Goal: Task Accomplishment & Management: Manage account settings

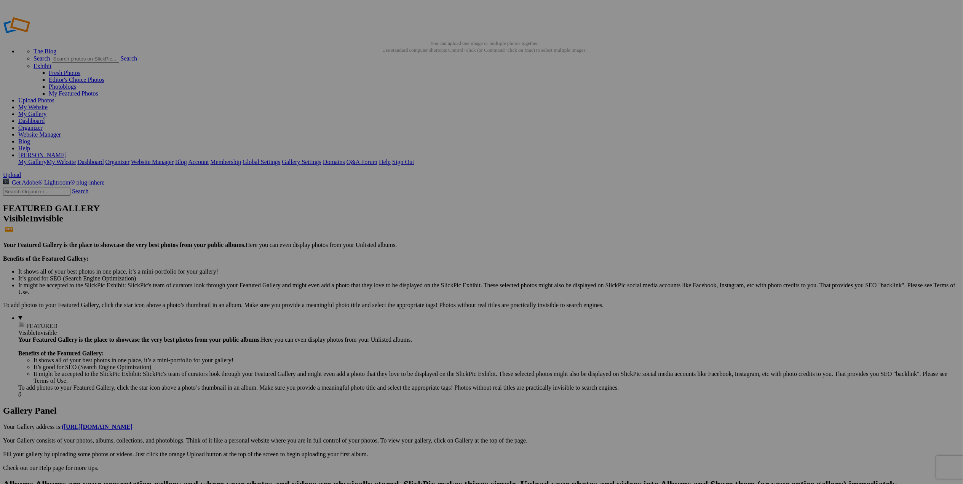
drag, startPoint x: 184, startPoint y: 129, endPoint x: 247, endPoint y: 133, distance: 63.3
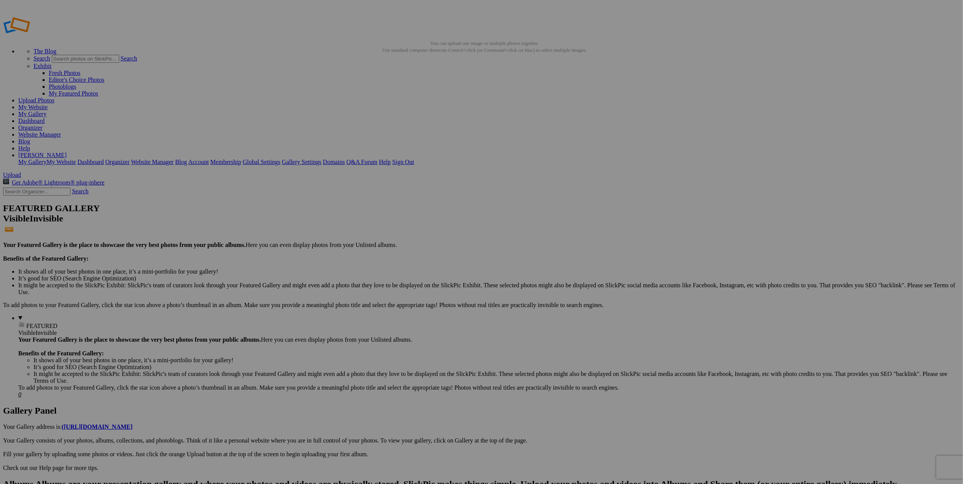
drag, startPoint x: 252, startPoint y: 139, endPoint x: 313, endPoint y: 139, distance: 60.5
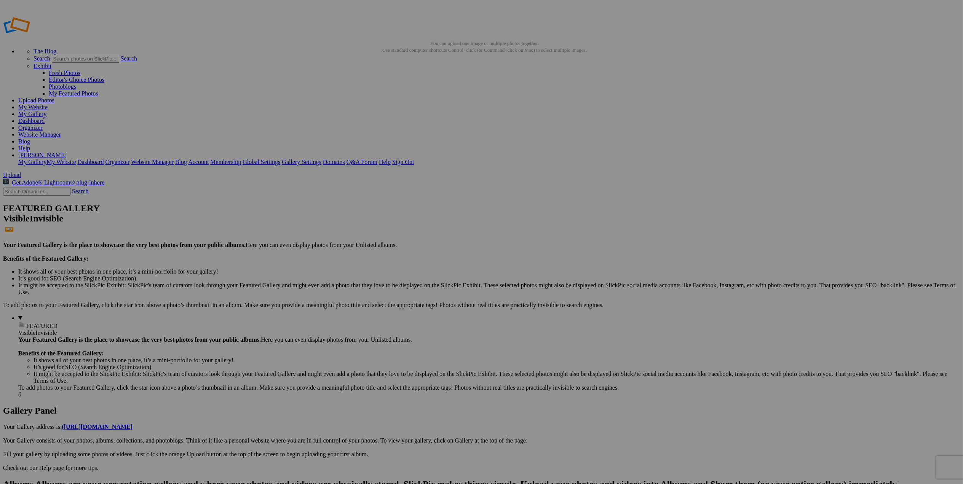
drag, startPoint x: 319, startPoint y: 141, endPoint x: 385, endPoint y: 141, distance: 65.9
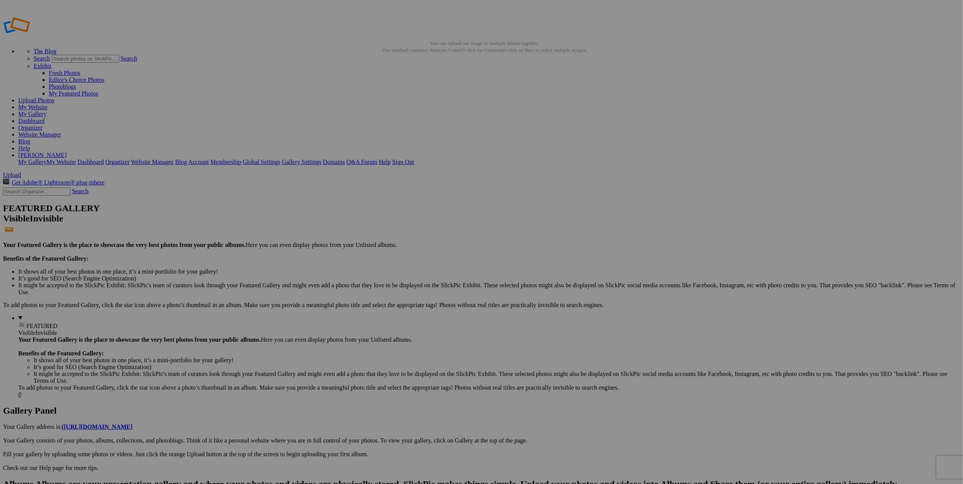
drag, startPoint x: 387, startPoint y: 142, endPoint x: 452, endPoint y: 141, distance: 64.7
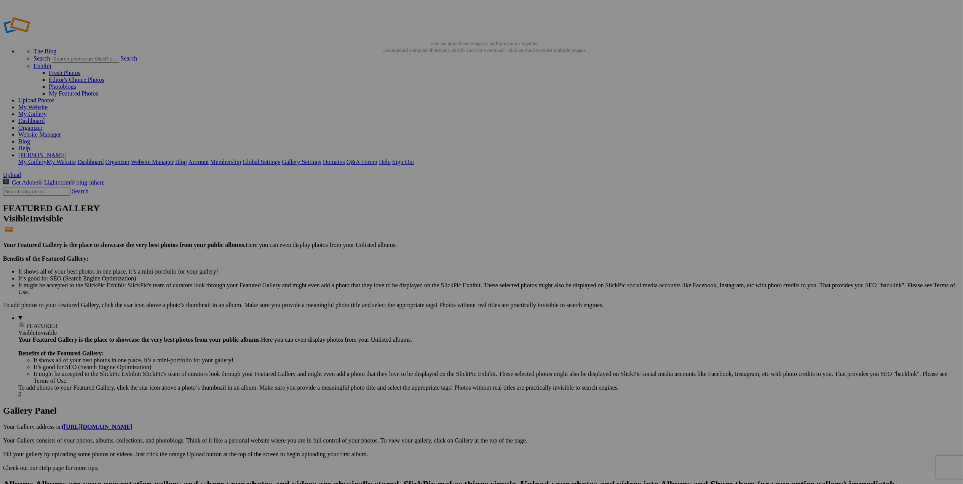
drag, startPoint x: 455, startPoint y: 139, endPoint x: 534, endPoint y: 142, distance: 79.3
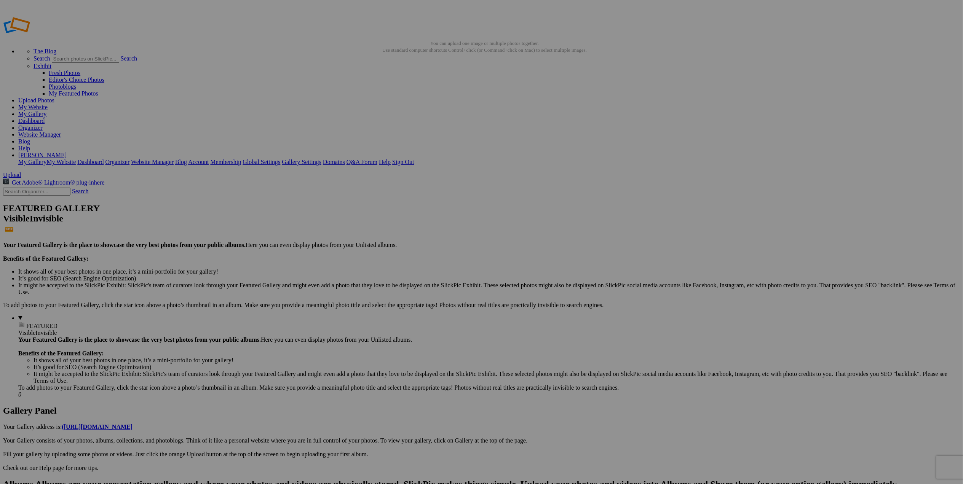
drag, startPoint x: 523, startPoint y: 139, endPoint x: 592, endPoint y: 142, distance: 69.0
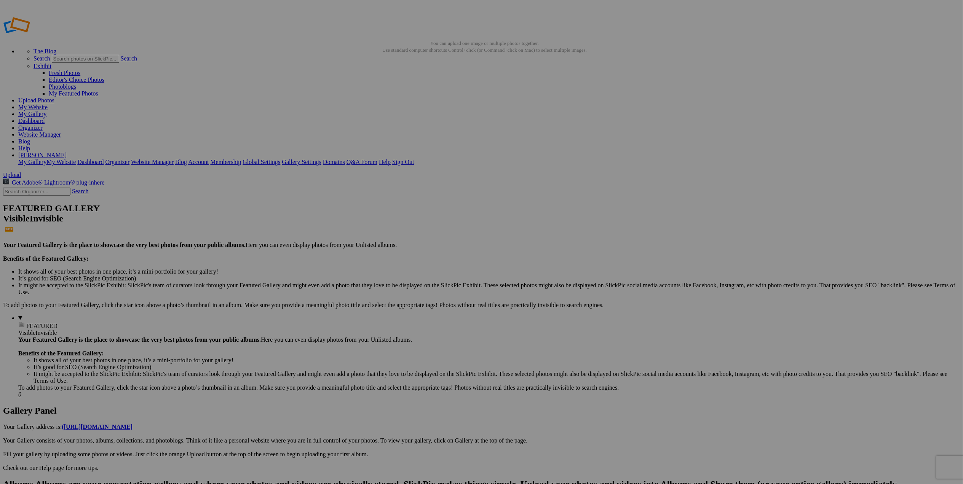
drag, startPoint x: 591, startPoint y: 141, endPoint x: 663, endPoint y: 143, distance: 72.0
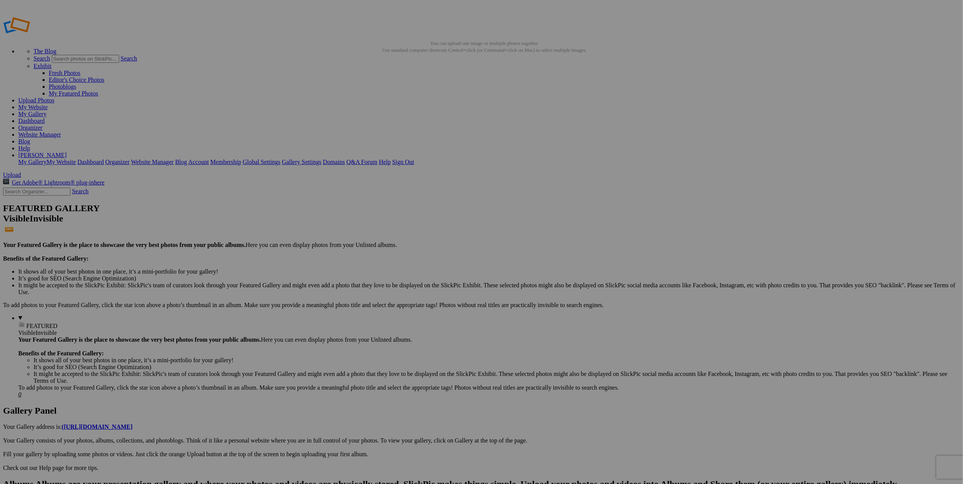
drag, startPoint x: 659, startPoint y: 140, endPoint x: 728, endPoint y: 140, distance: 69.3
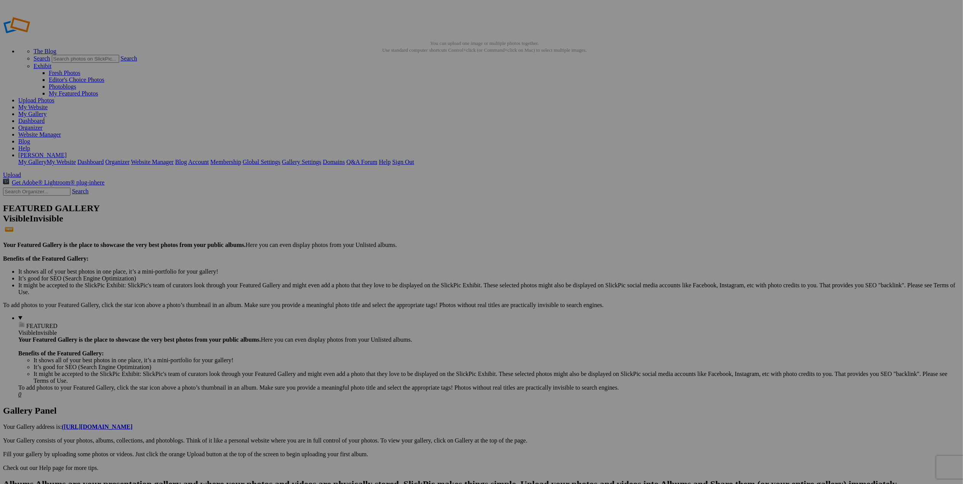
drag, startPoint x: 727, startPoint y: 139, endPoint x: 797, endPoint y: 138, distance: 70.5
type input "_MLZ6564-Small Geyser-Final 2x3"
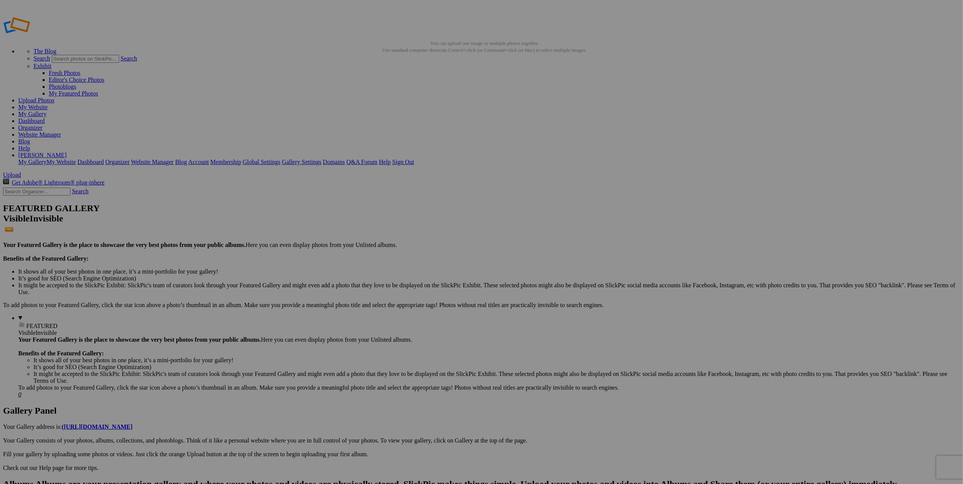
type input "_MLZ3791 West Geyser @ Biscuit Basin-Final 2x3"
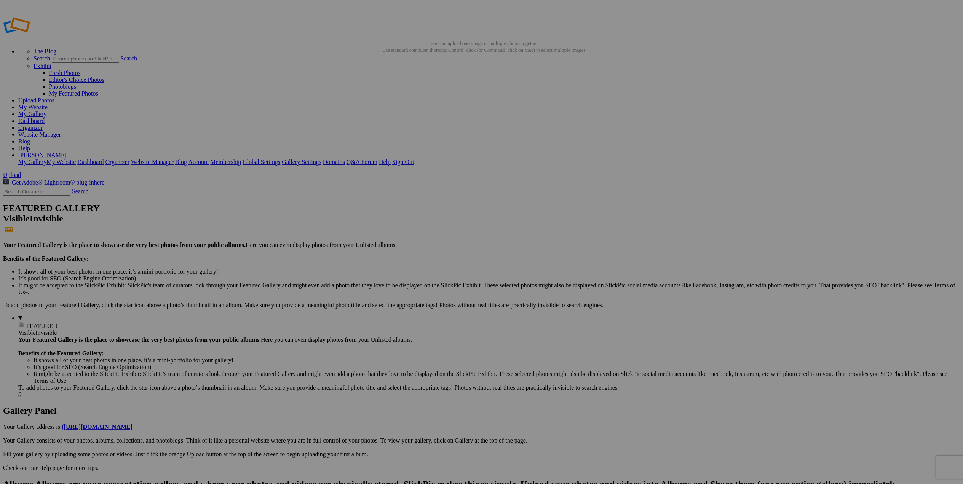
scroll to position [0, 18]
type input "_MLZ6515 Crested Pool @ Upper Geyser Basin-Final 2x3"
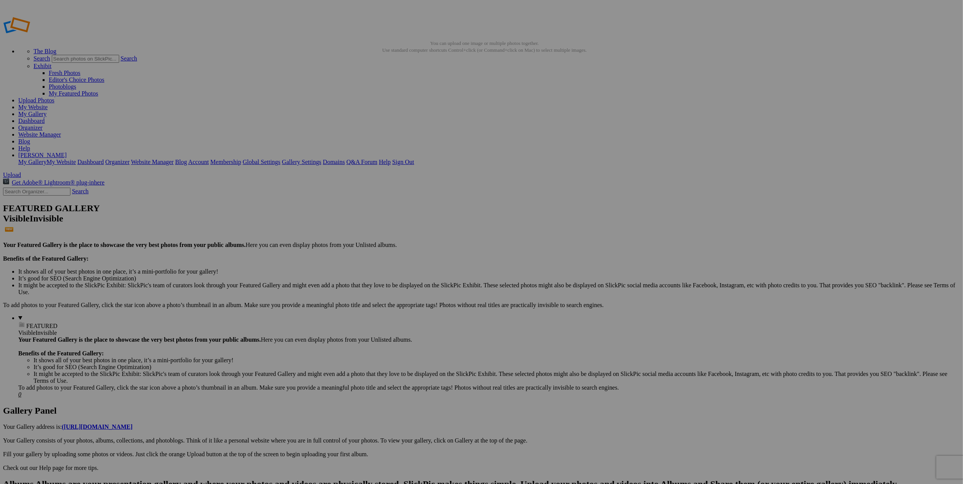
drag, startPoint x: 183, startPoint y: 149, endPoint x: 247, endPoint y: 154, distance: 64.2
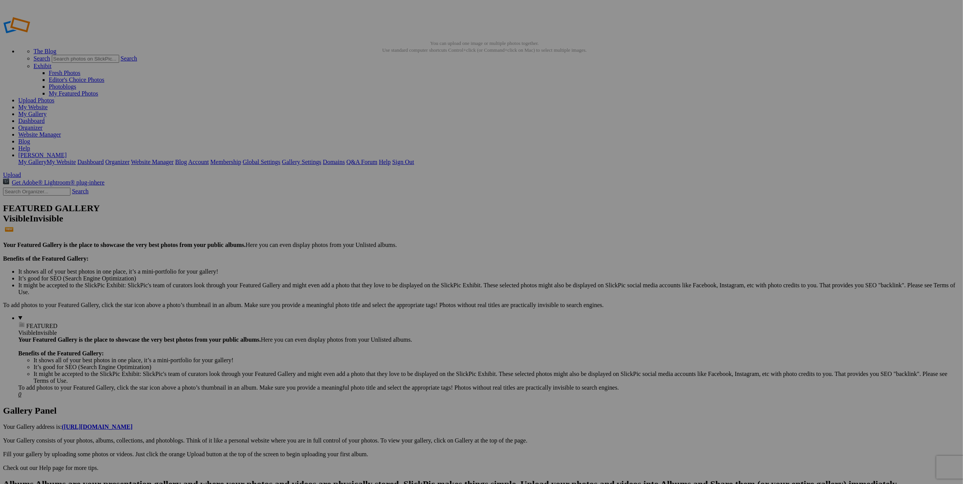
drag, startPoint x: 252, startPoint y: 139, endPoint x: 324, endPoint y: 142, distance: 71.6
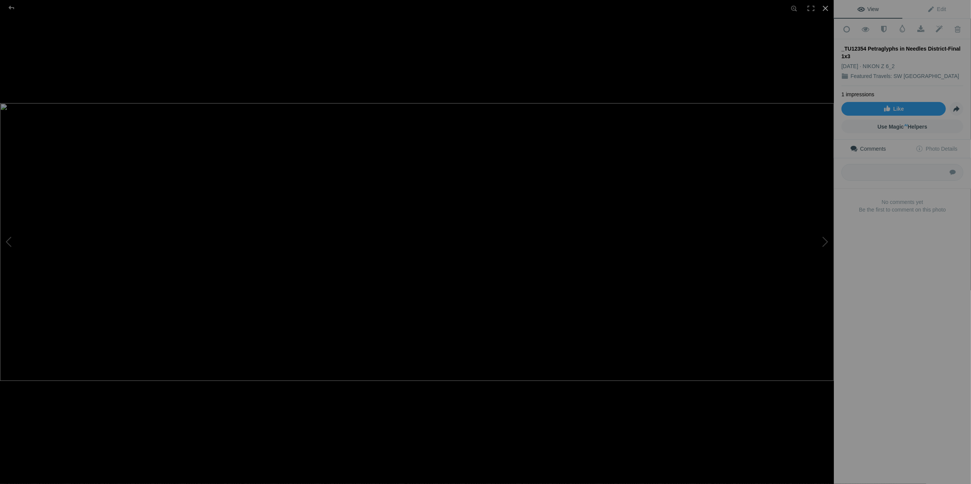
click at [823, 8] on div at bounding box center [825, 8] width 17 height 17
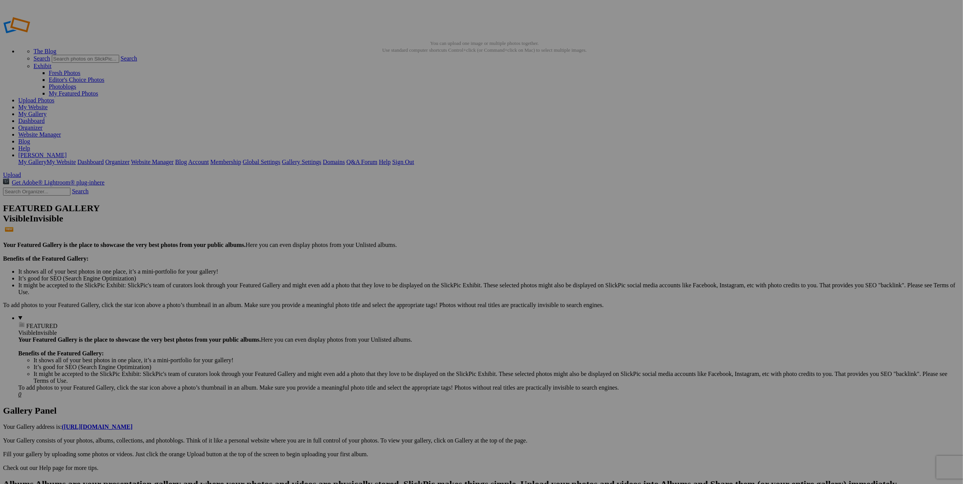
scroll to position [0, 40]
drag, startPoint x: 319, startPoint y: 130, endPoint x: 397, endPoint y: 133, distance: 78.1
drag, startPoint x: 363, startPoint y: 132, endPoint x: 383, endPoint y: 340, distance: 209.3
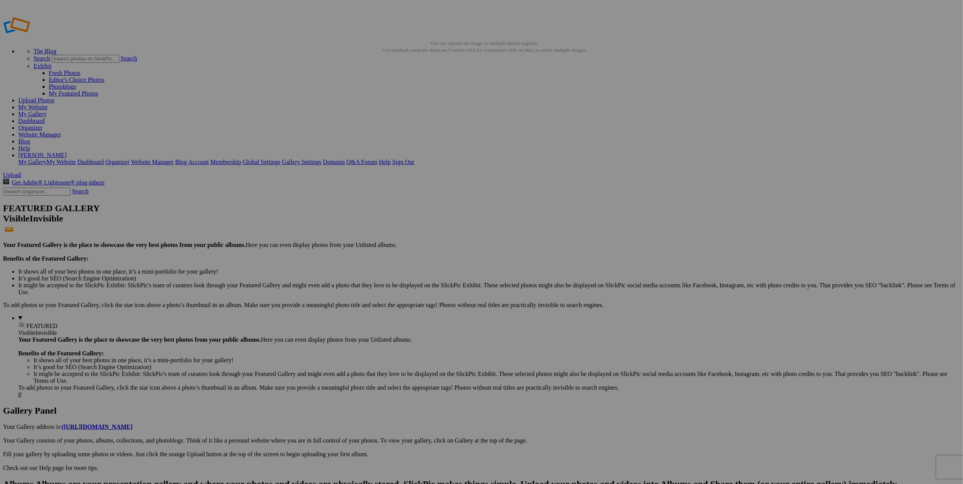
scroll to position [0, 0]
type input "_TU12354 Petroglyphs in Needles District-Final 1x3"
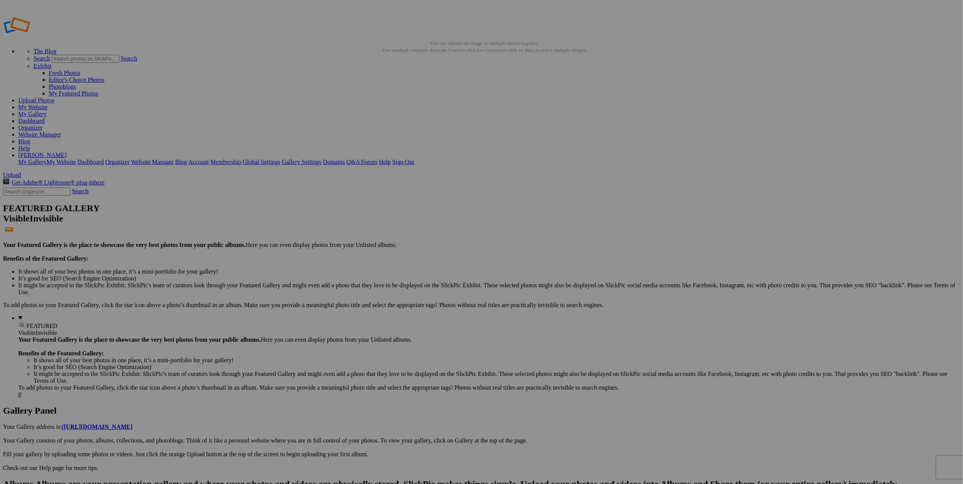
drag, startPoint x: 319, startPoint y: 128, endPoint x: 386, endPoint y: 130, distance: 67.1
drag, startPoint x: 388, startPoint y: 129, endPoint x: 450, endPoint y: 134, distance: 62.3
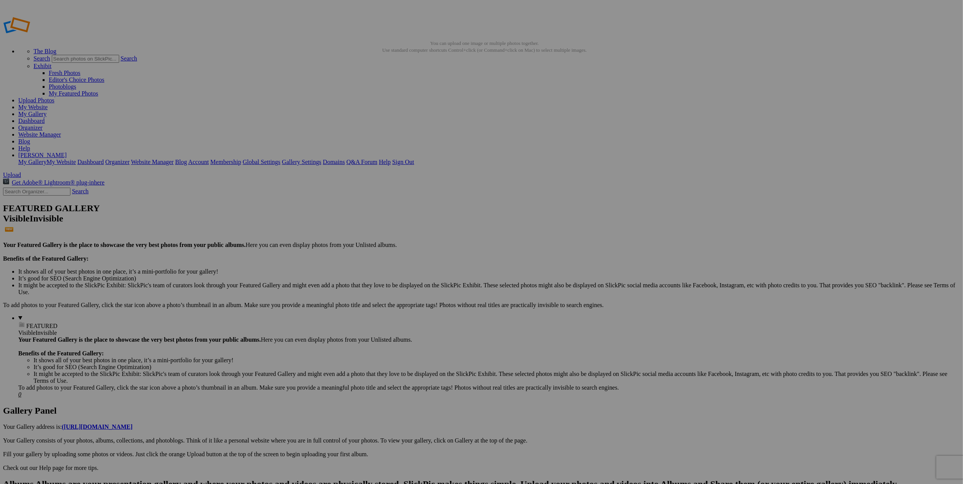
scroll to position [0, 24]
drag, startPoint x: 454, startPoint y: 147, endPoint x: 529, endPoint y: 148, distance: 75.0
drag, startPoint x: 523, startPoint y: 141, endPoint x: 588, endPoint y: 142, distance: 65.1
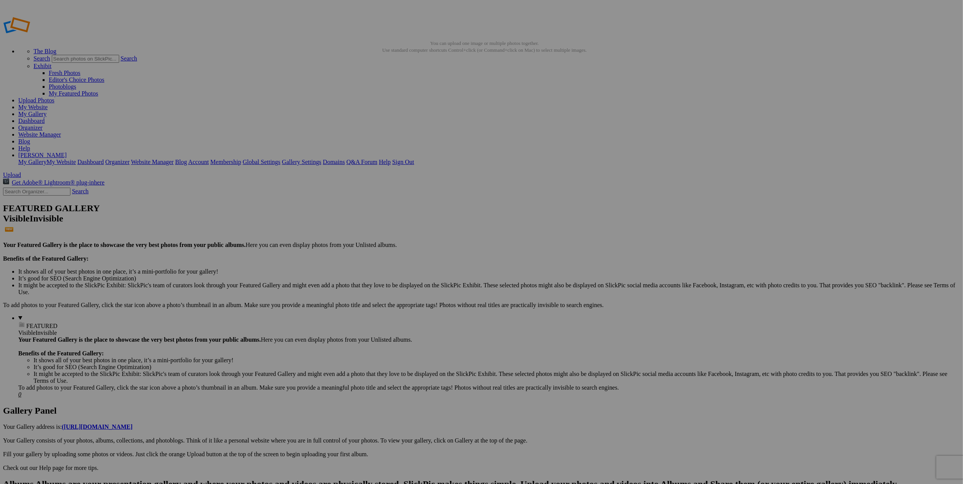
drag, startPoint x: 590, startPoint y: 151, endPoint x: 658, endPoint y: 154, distance: 68.2
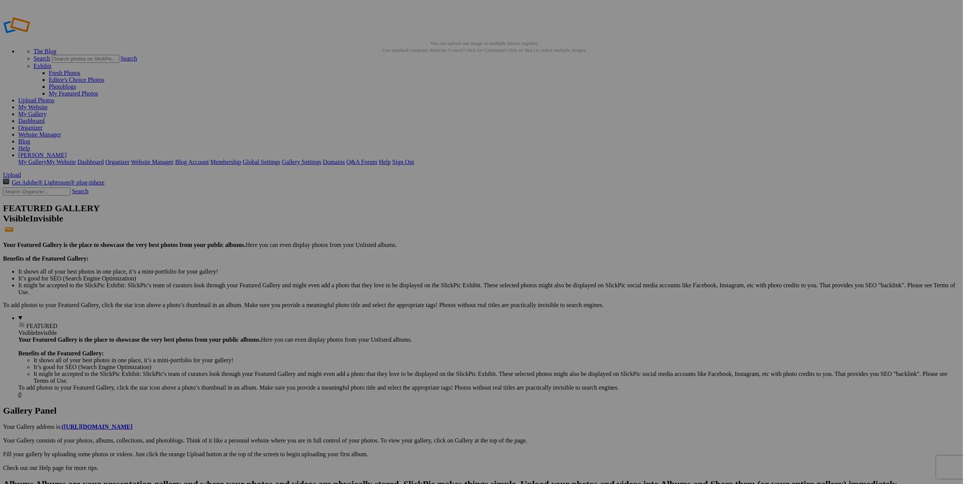
drag, startPoint x: 658, startPoint y: 145, endPoint x: 730, endPoint y: 150, distance: 71.7
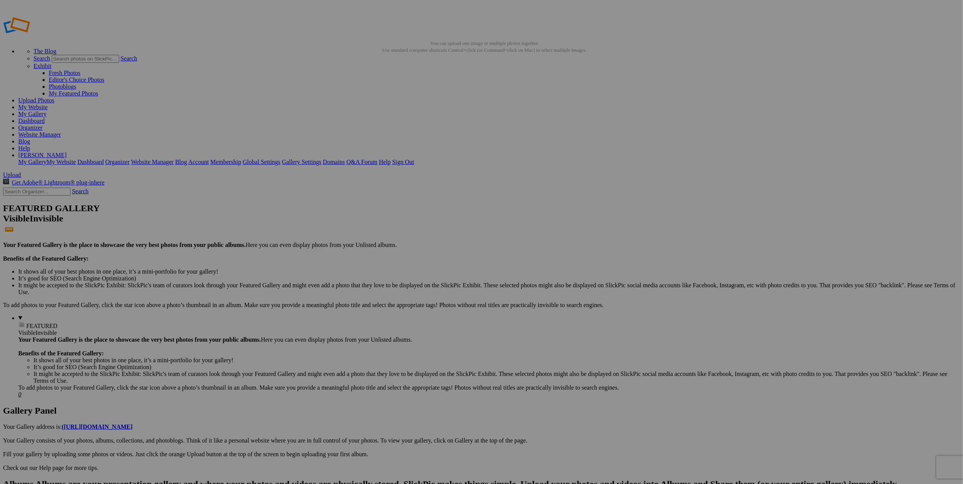
scroll to position [0, 16]
drag, startPoint x: 725, startPoint y: 135, endPoint x: 792, endPoint y: 142, distance: 67.0
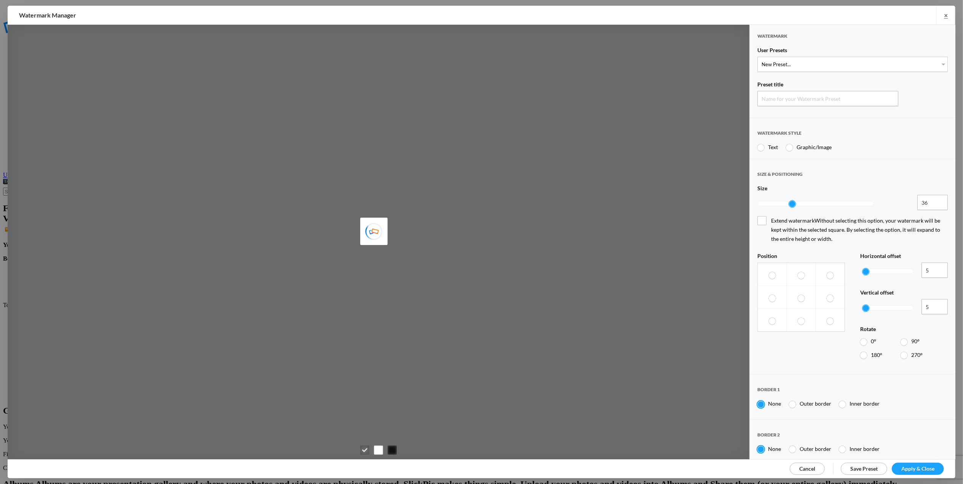
type input "Watermark-9/16/2025"
radio input "true"
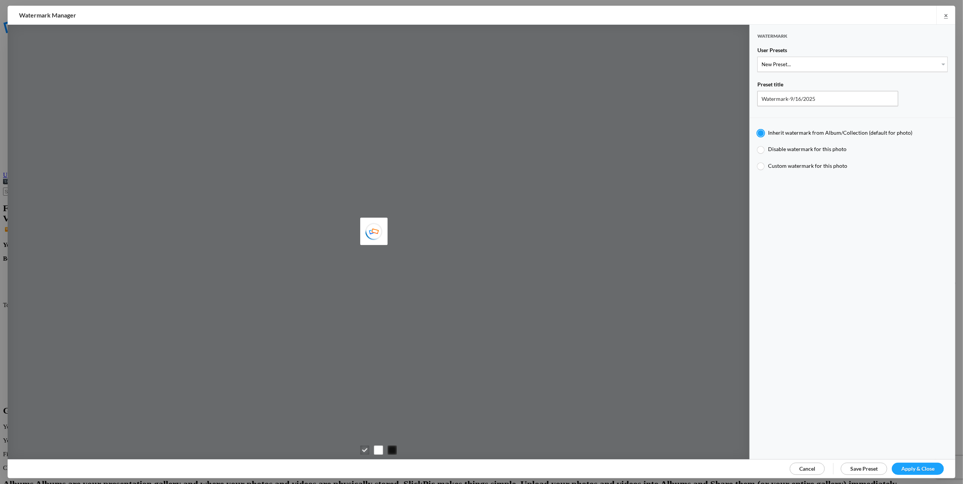
type input "[PERSON_NAME]"
type input "M for [PERSON_NAME]'s photo"
type input "M"
type input "0.3"
type input "4"
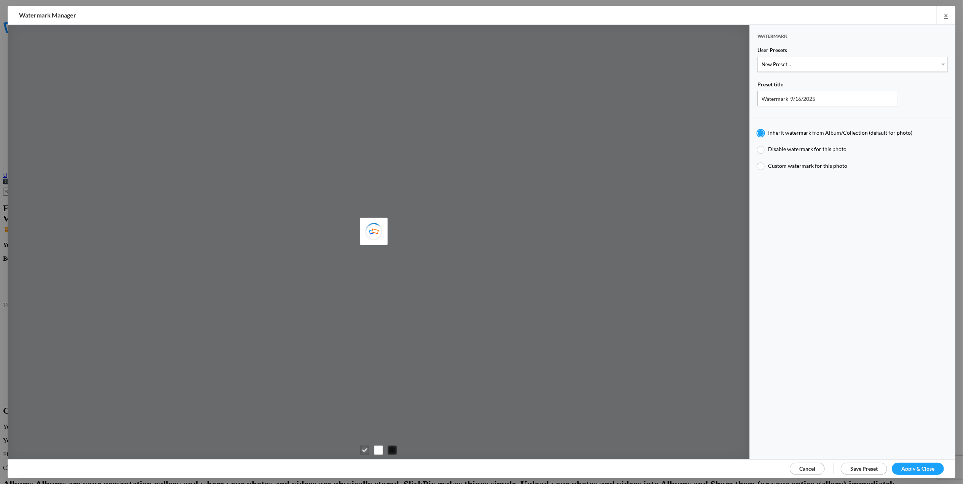
radio input "false"
click at [938, 64] on select "New Preset... T for [PERSON_NAME]'s photo M for [PERSON_NAME]'s photo T-Large f…" at bounding box center [852, 64] width 190 height 15
select select "1: Object"
click at [757, 57] on select "New Preset... T for [PERSON_NAME]'s photo M for [PERSON_NAME]'s photo T-Large f…" at bounding box center [852, 64] width 190 height 15
type input "T for [PERSON_NAME]'s photo"
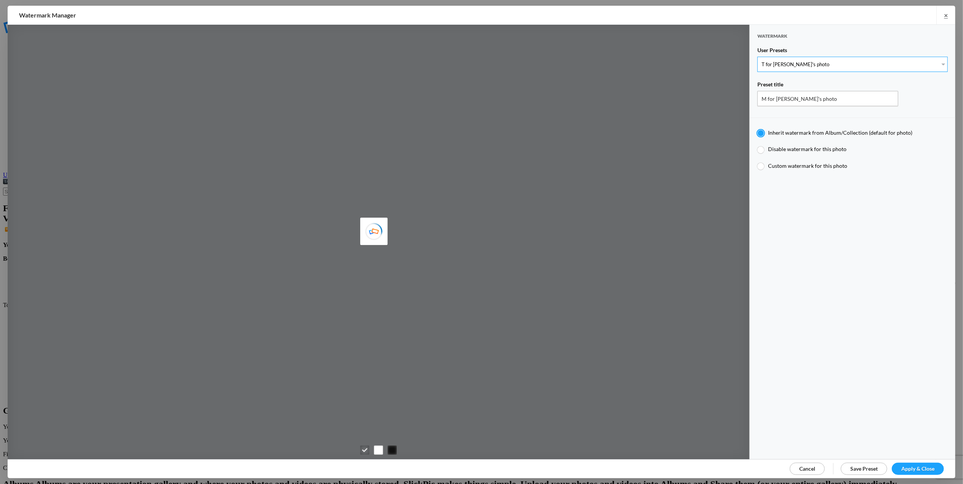
type input "T"
radio input "false"
radio input "true"
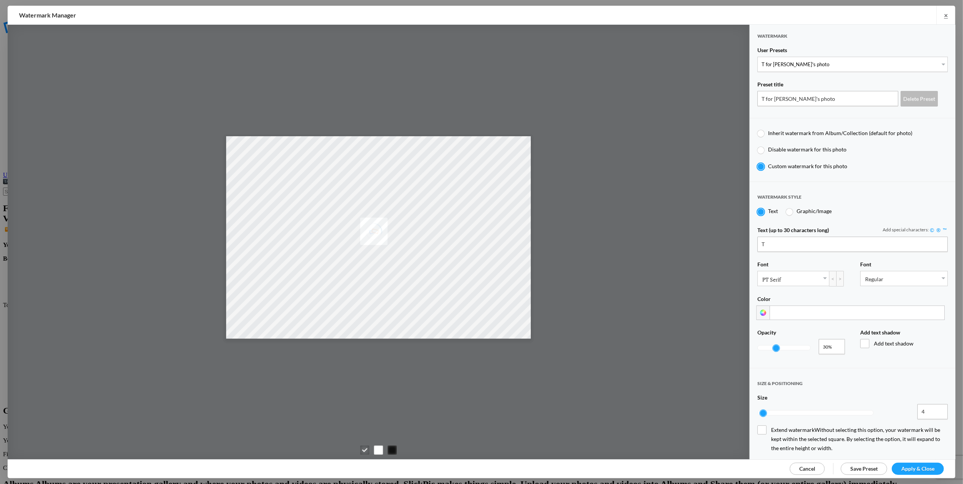
click at [928, 471] on span "Apply & Close" at bounding box center [917, 469] width 33 height 6
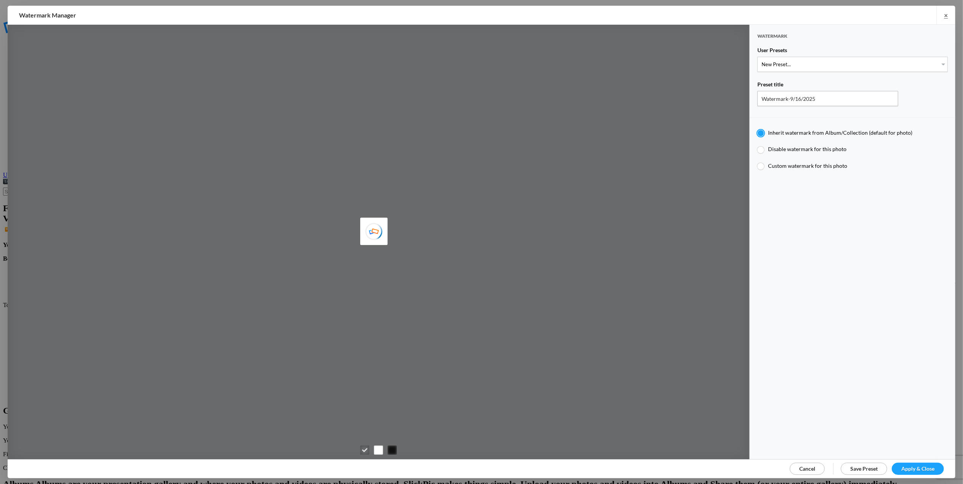
type input "M for [PERSON_NAME]'s photo"
click at [937, 61] on select "New Preset... T for [PERSON_NAME]'s photo M for [PERSON_NAME]'s photo T-Large f…" at bounding box center [852, 64] width 190 height 15
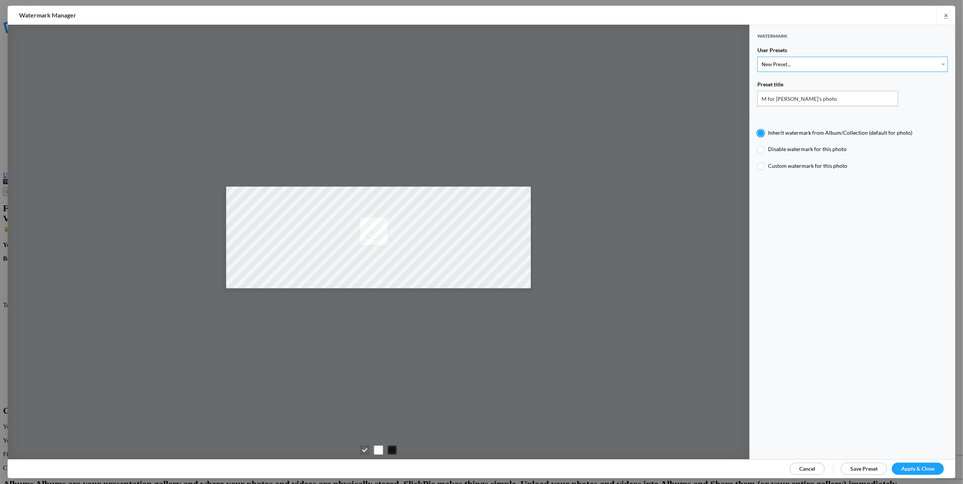
select select "1: Object"
click at [757, 57] on select "New Preset... T for [PERSON_NAME]'s photo M for [PERSON_NAME]'s photo T-Large f…" at bounding box center [852, 64] width 190 height 15
type input "T for [PERSON_NAME]'s photo"
type input "T"
radio input "false"
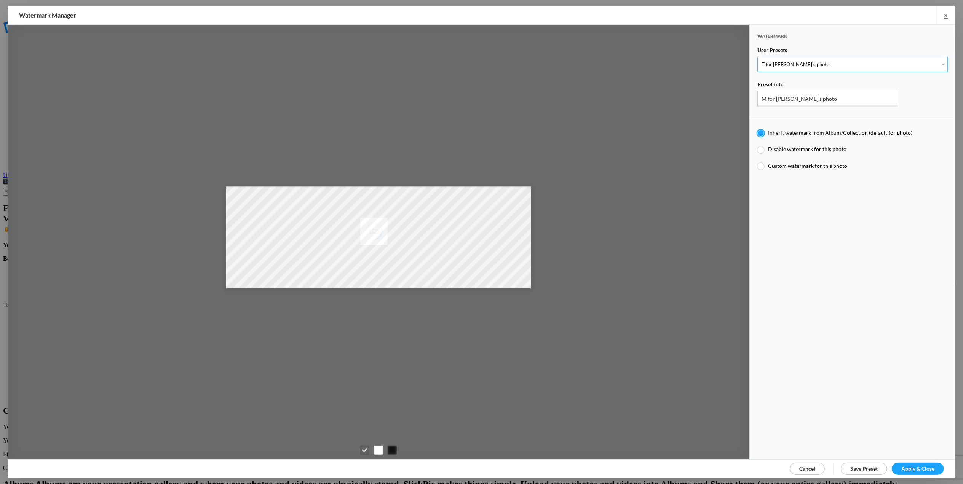
radio input "true"
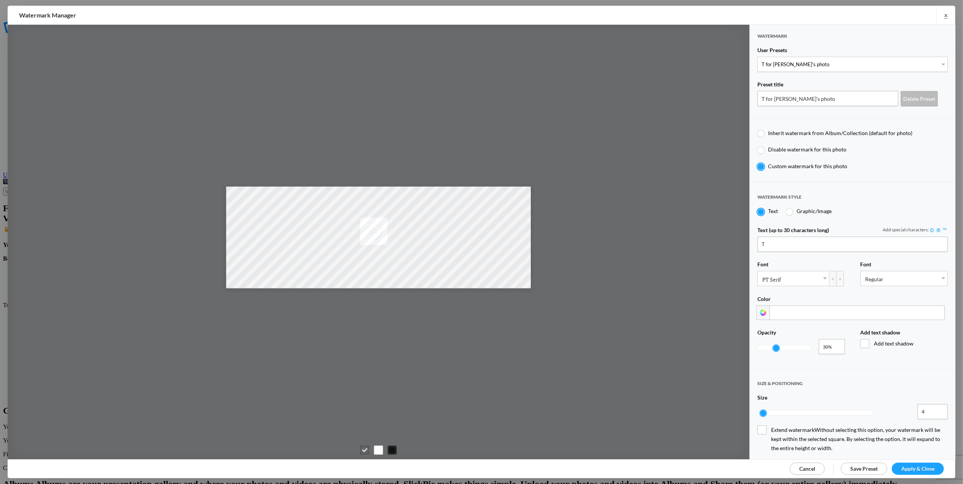
click at [917, 468] on span "Apply & Close" at bounding box center [917, 469] width 33 height 6
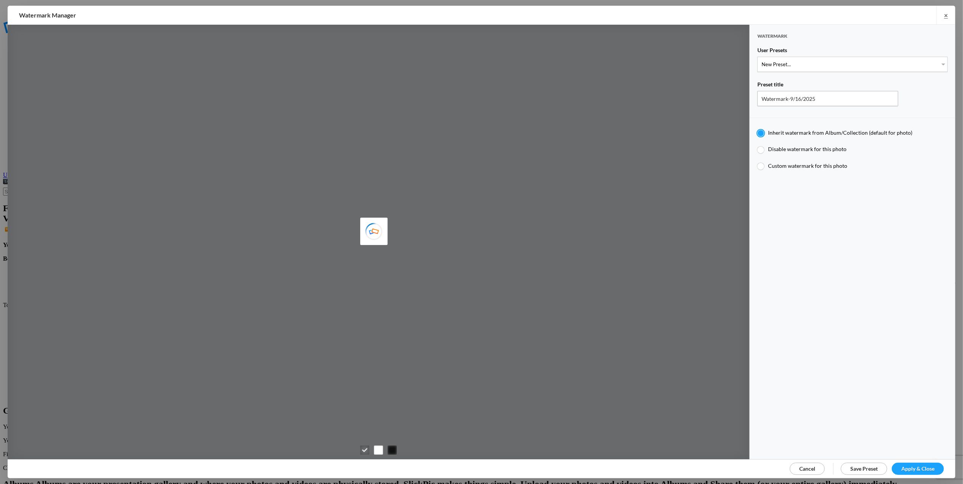
type input "[PERSON_NAME]"
type input "M for Mary's photo"
type input "M"
type input "0.3"
type input "4"
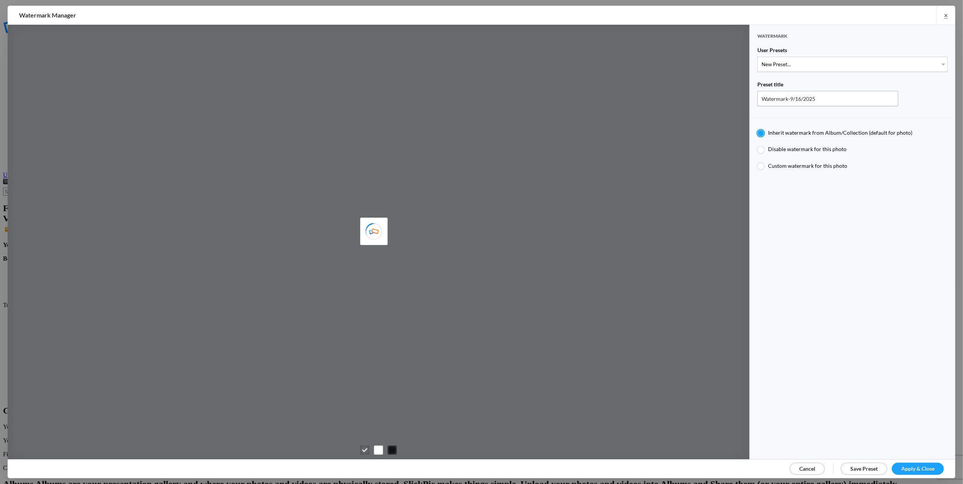
radio input "false"
click at [937, 65] on select "New Preset... T for Tom's photo M for Mary's photo T-Large for Tom's photo" at bounding box center [852, 64] width 190 height 15
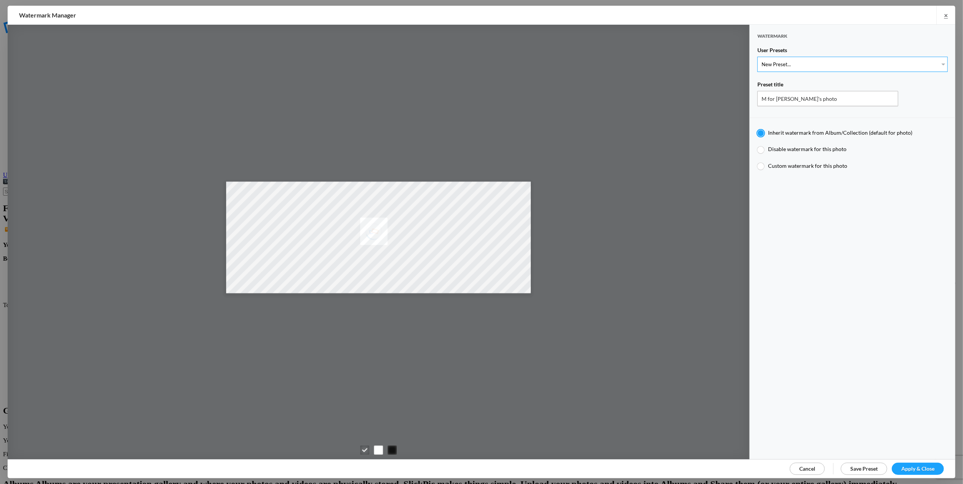
select select "1: Object"
click at [757, 57] on select "New Preset... T for Tom's photo M for Mary's photo T-Large for Tom's photo" at bounding box center [852, 64] width 190 height 15
type input "T for Tom's photo"
radio input "false"
radio input "true"
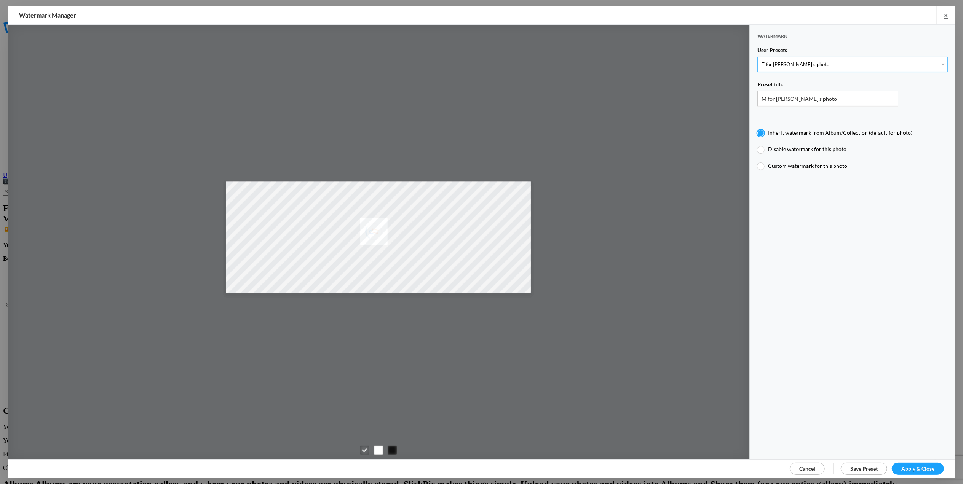
type input "T"
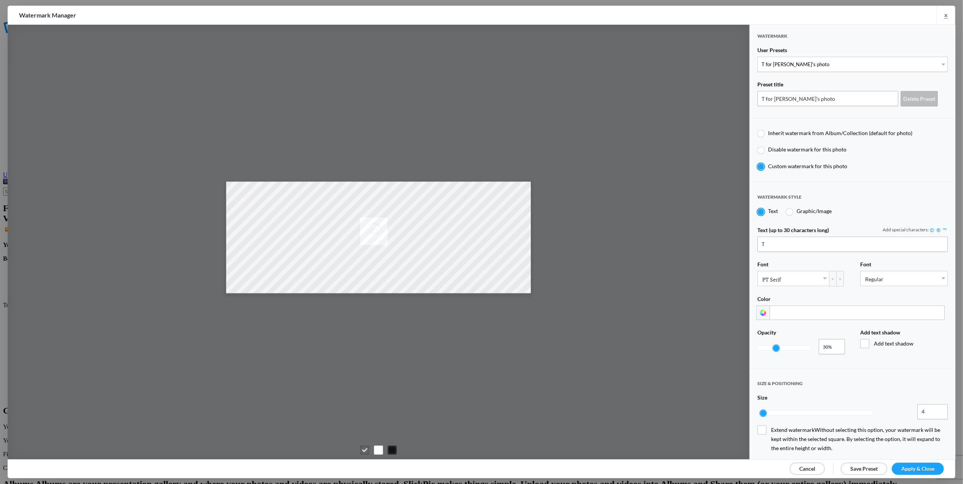
click at [920, 469] on span "Apply & Close" at bounding box center [917, 469] width 33 height 6
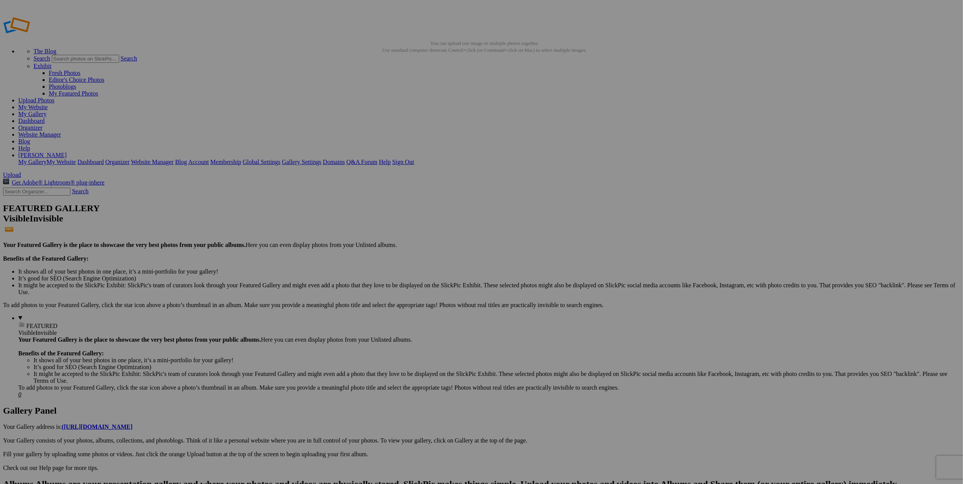
click at [381, 271] on span at bounding box center [381, 274] width 0 height 6
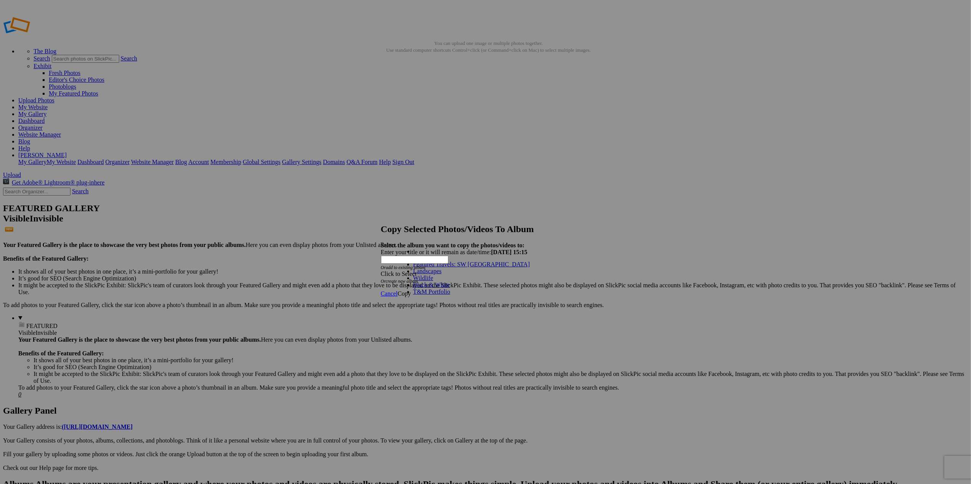
click at [435, 288] on link "Black & White" at bounding box center [431, 285] width 37 height 6
click at [411, 291] on span "Copy" at bounding box center [404, 294] width 13 height 6
click at [405, 270] on span "Ok" at bounding box center [402, 267] width 8 height 6
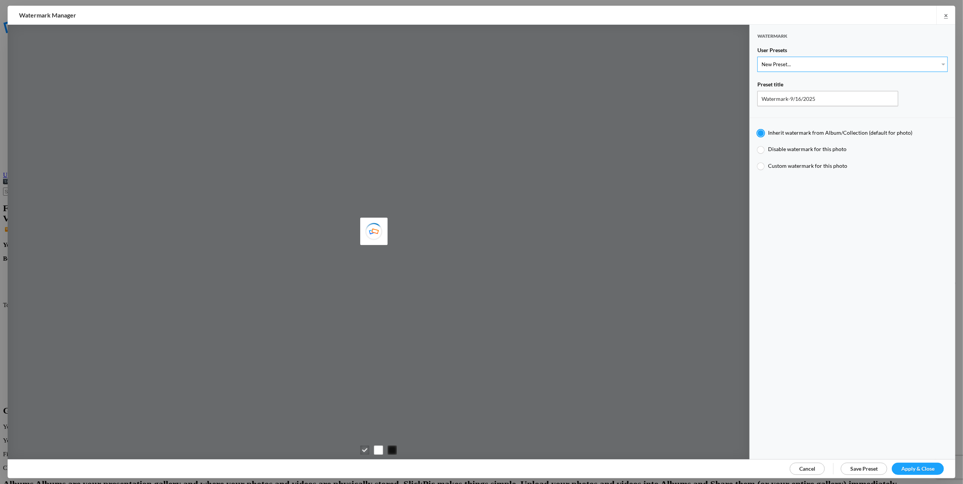
click at [939, 58] on select "New Preset... T for Tom's photo M for Mary's photo T-Large for Tom's photo" at bounding box center [852, 64] width 190 height 15
type input "M for Mary's photo"
select select "2: Object"
click at [757, 57] on select "New Preset... T for Tom's photo M for Mary's photo T-Large for Tom's photo" at bounding box center [852, 64] width 190 height 15
radio input "false"
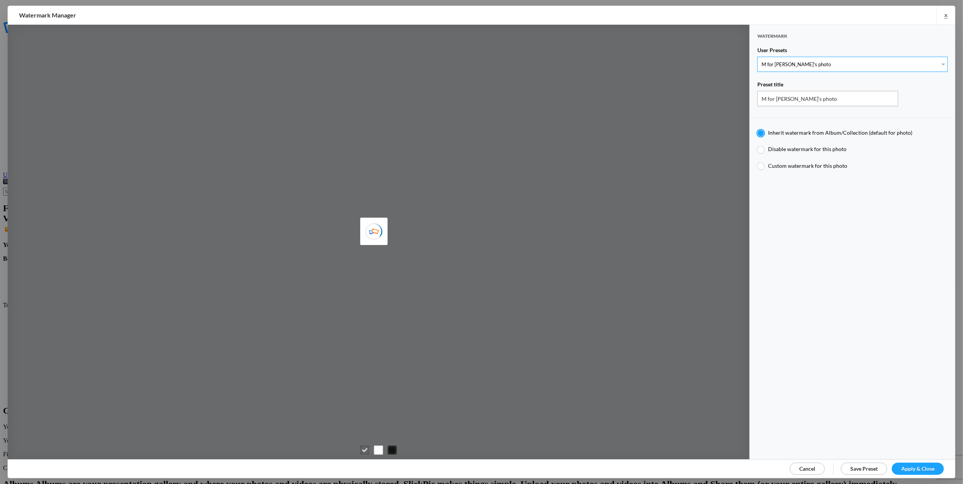
radio input "true"
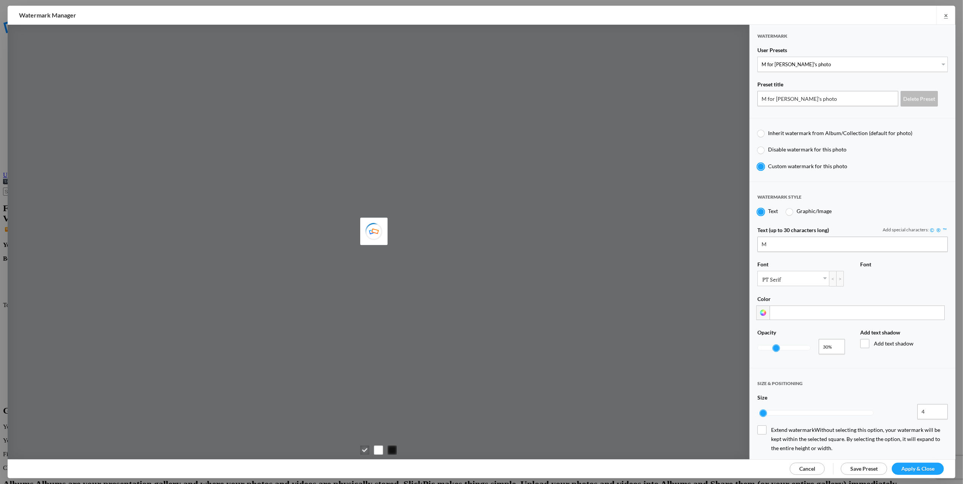
click at [914, 468] on span "Apply & Close" at bounding box center [917, 469] width 33 height 6
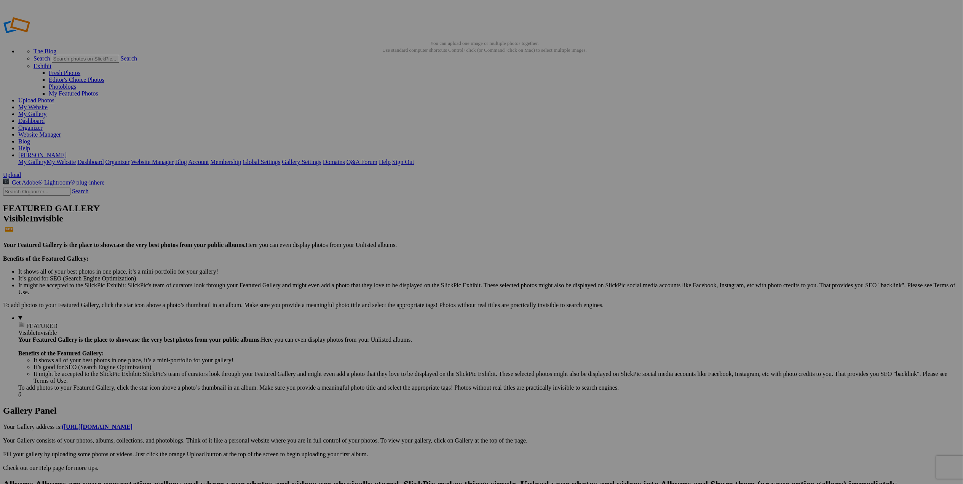
drag, startPoint x: -79, startPoint y: 431, endPoint x: -287, endPoint y: 418, distance: 208.3
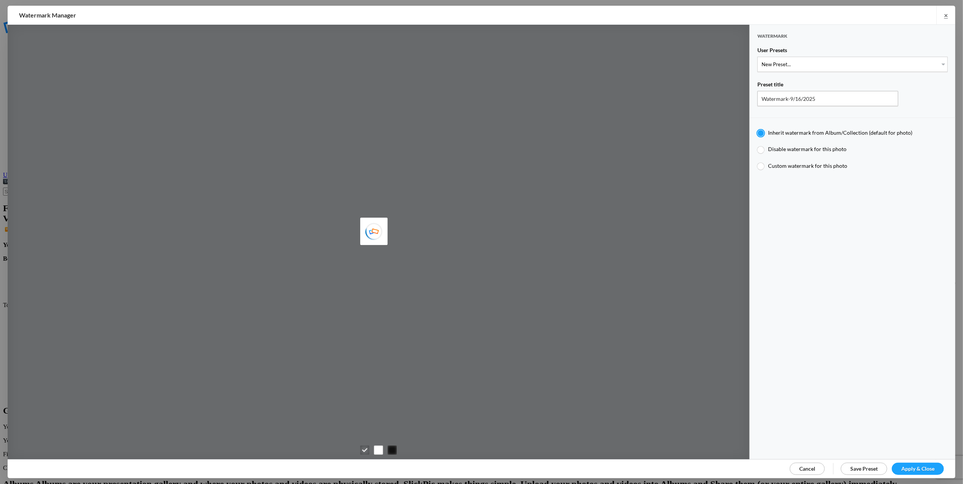
type input "M for Mary's photo"
type input "M"
type input "0.3"
type input "4"
radio input "false"
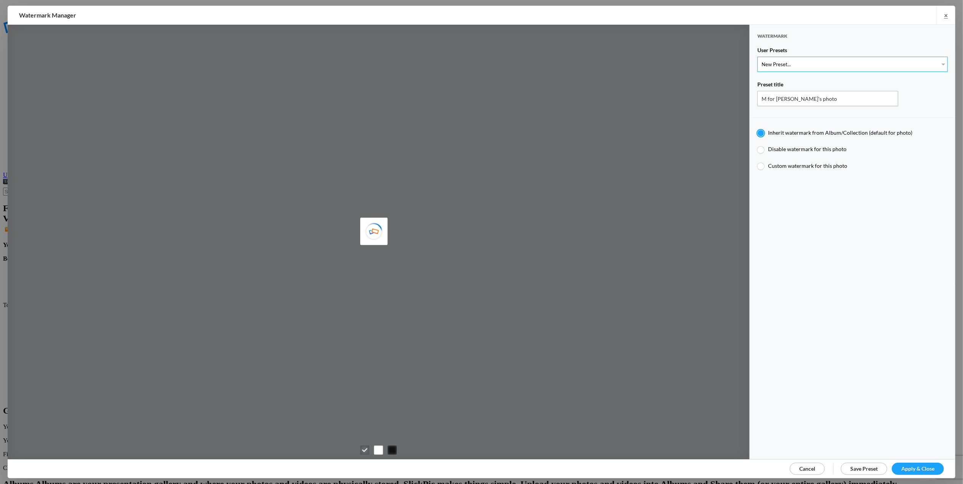
click at [936, 61] on select "New Preset... T for Tom's photo M for Mary's photo T-Large for Tom's photo" at bounding box center [852, 64] width 190 height 15
select select "2: Object"
click at [757, 57] on select "New Preset... T for [PERSON_NAME]'s photo M for [PERSON_NAME]'s photo T-Large f…" at bounding box center [852, 64] width 190 height 15
radio input "false"
radio input "true"
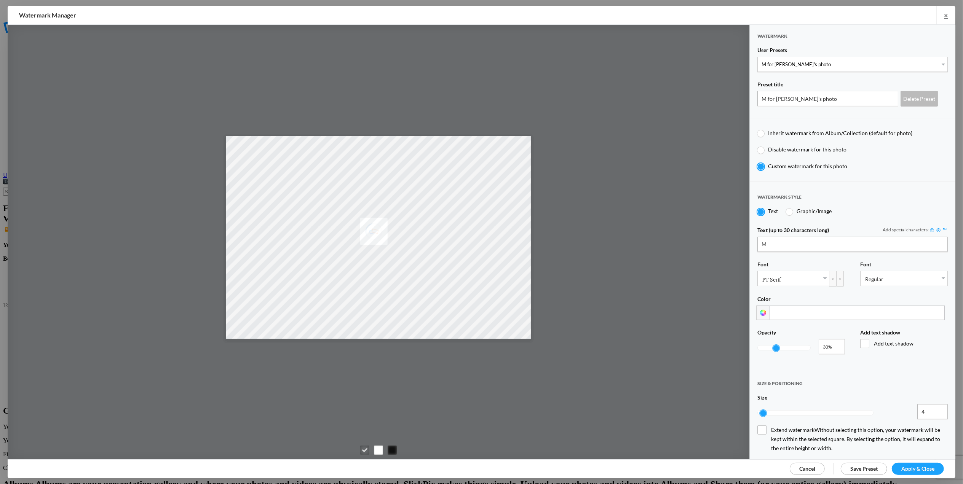
click at [928, 466] on span "Apply & Close" at bounding box center [917, 469] width 33 height 6
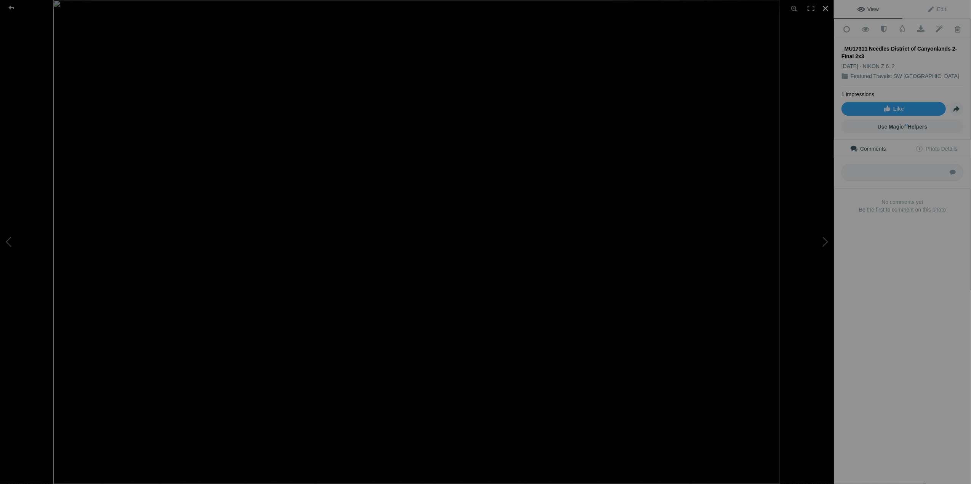
click at [825, 8] on div at bounding box center [825, 8] width 17 height 17
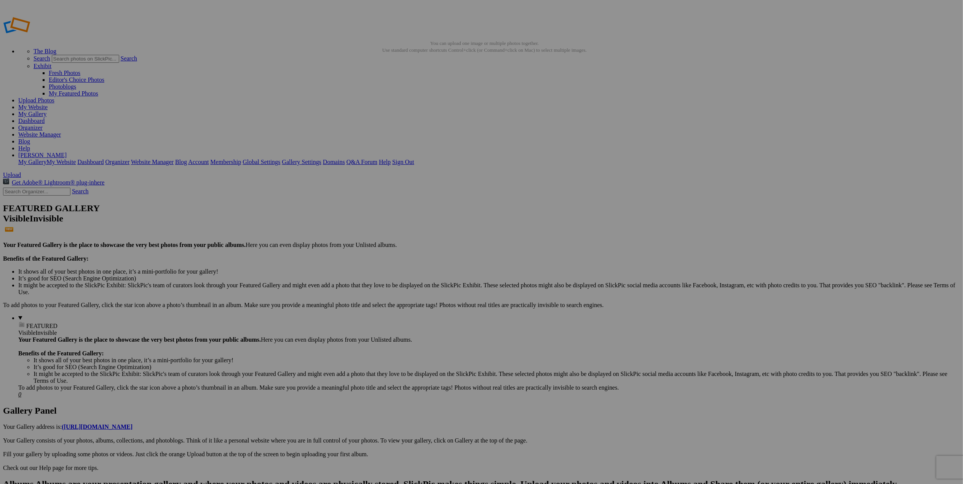
click at [431, 294] on span "Yes" at bounding box center [426, 292] width 9 height 6
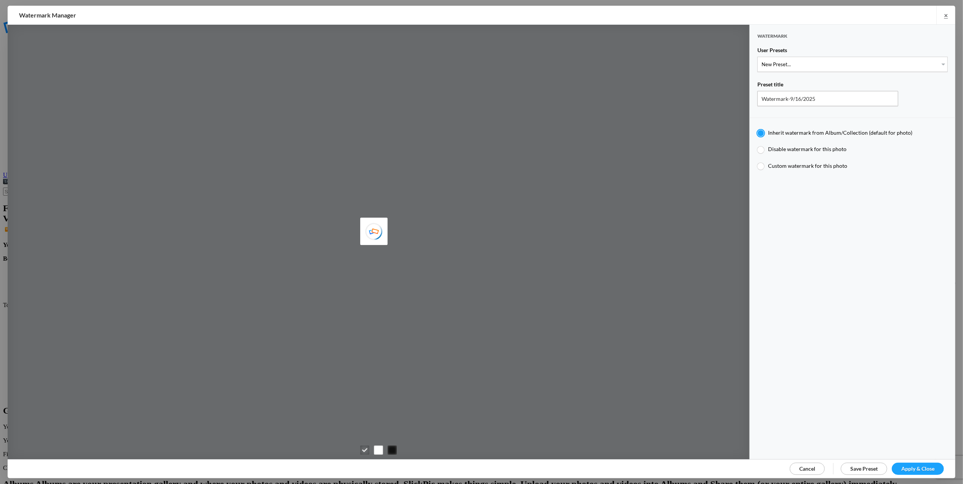
type input "[PERSON_NAME]"
type input "M for [PERSON_NAME]'s photo"
type input "M"
type input "0.3"
type input "4"
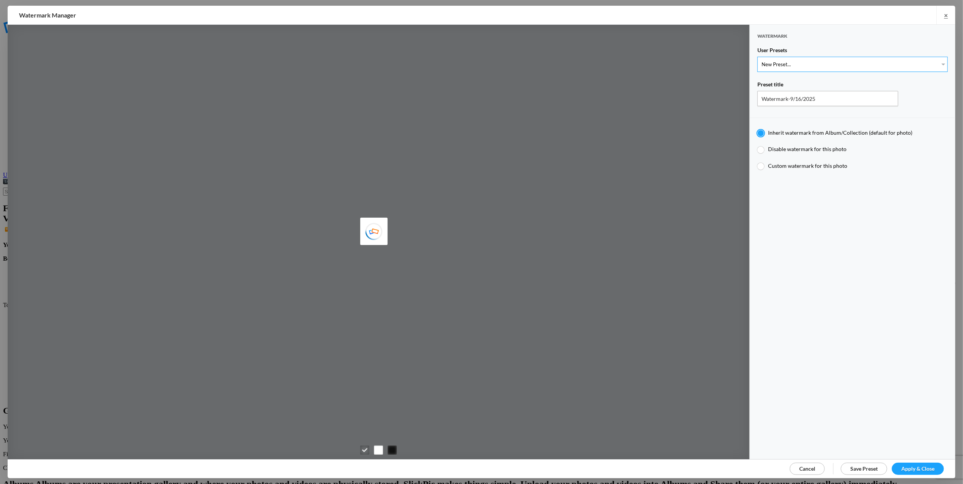
radio input "false"
click at [934, 63] on select "New Preset... T for [PERSON_NAME]'s photo M for [PERSON_NAME]'s photo T-Large f…" at bounding box center [852, 64] width 190 height 15
select select "2: Object"
click at [757, 57] on select "New Preset... T for [PERSON_NAME]'s photo M for [PERSON_NAME]'s photo T-Large f…" at bounding box center [852, 64] width 190 height 15
radio input "false"
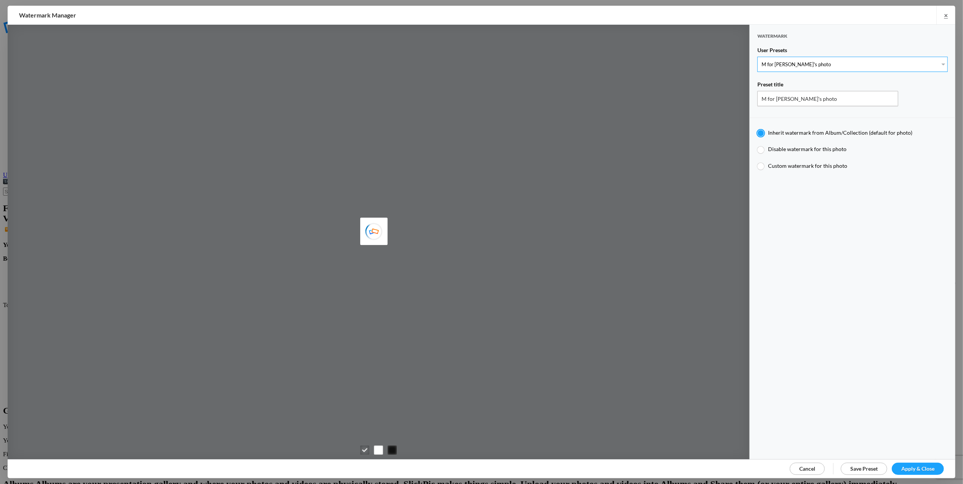
radio input "true"
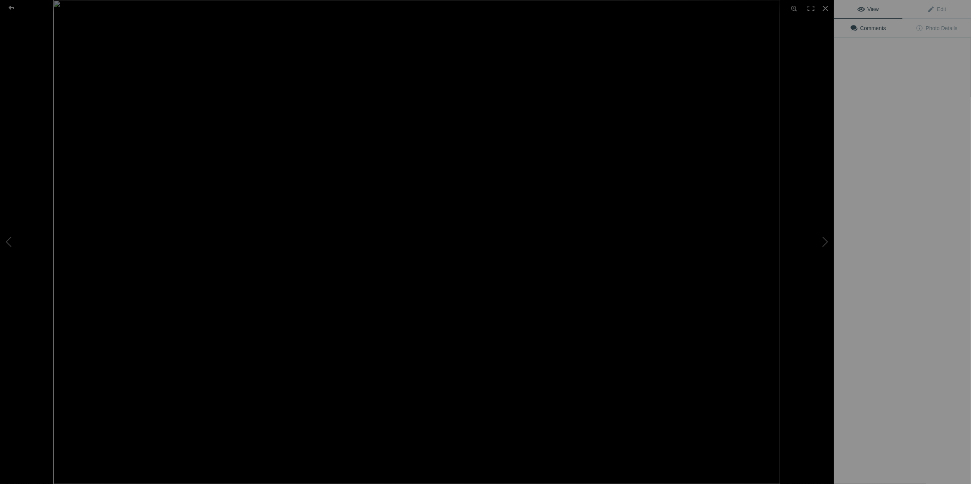
click at [217, 116] on img at bounding box center [416, 242] width 727 height 484
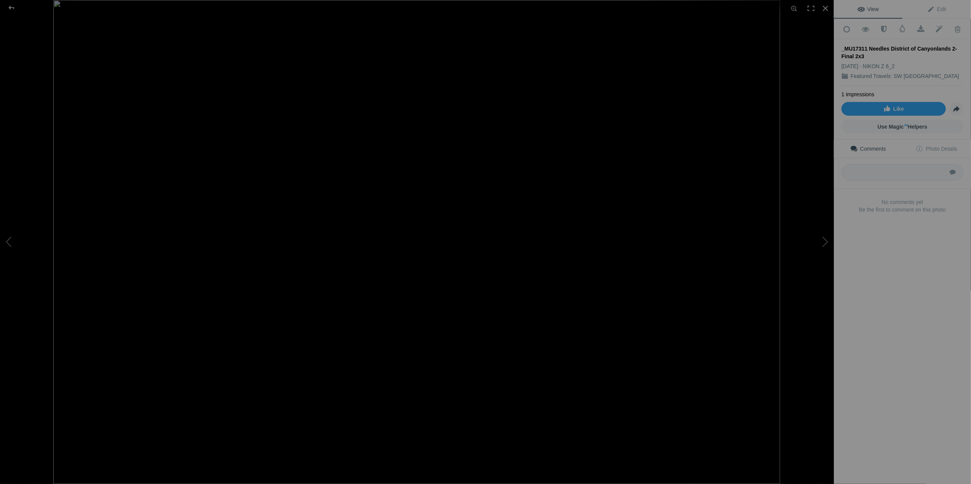
click at [430, 104] on img at bounding box center [416, 242] width 727 height 484
click at [430, 104] on img at bounding box center [395, 449] width 1819 height 1213
click at [430, 104] on img at bounding box center [416, 242] width 727 height 484
click at [430, 104] on img at bounding box center [395, 449] width 1819 height 1213
click at [698, 110] on img at bounding box center [416, 242] width 727 height 484
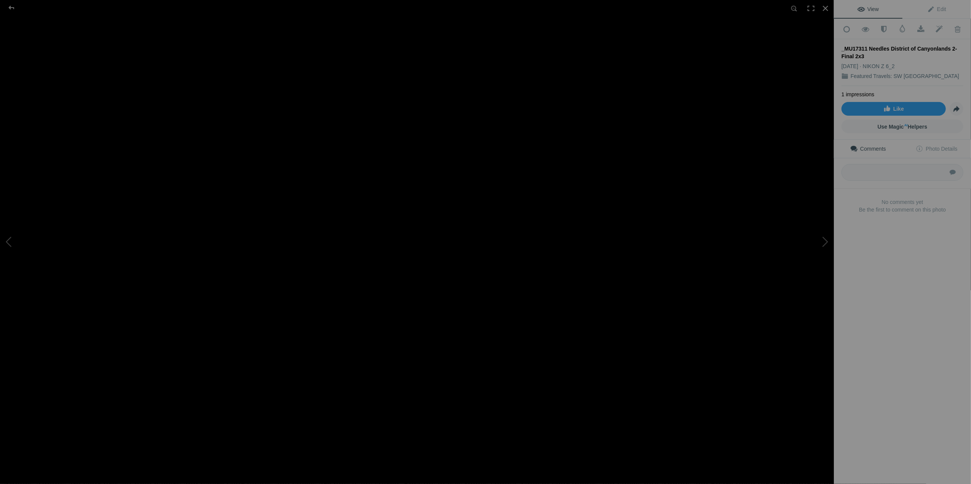
click at [487, 106] on img at bounding box center [416, 242] width 727 height 484
click at [809, 9] on div at bounding box center [810, 8] width 17 height 17
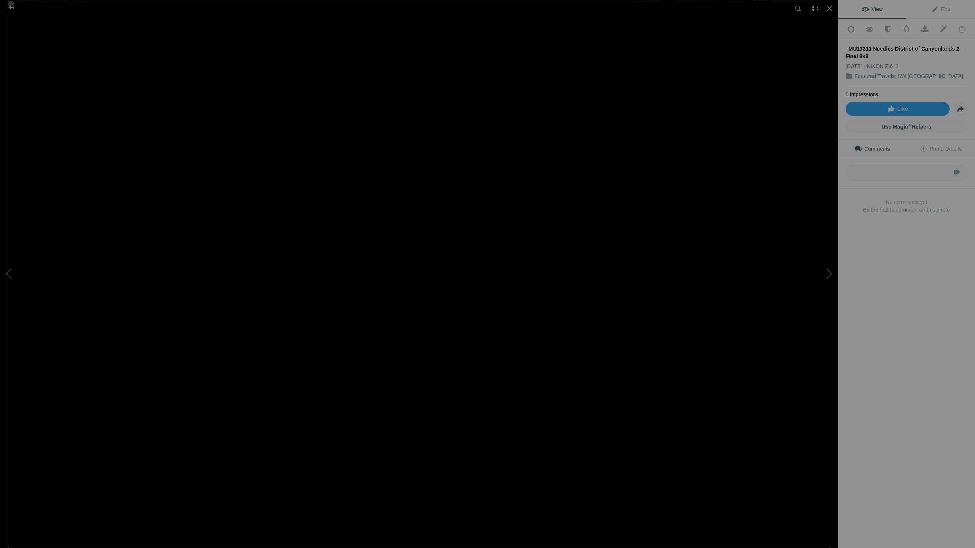
click at [815, 8] on div at bounding box center [815, 8] width 17 height 17
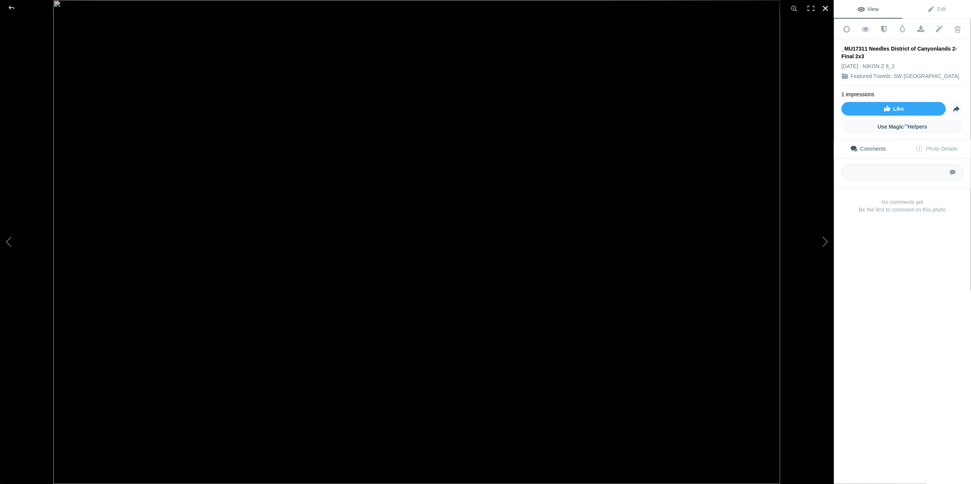
click at [829, 8] on div at bounding box center [825, 8] width 17 height 17
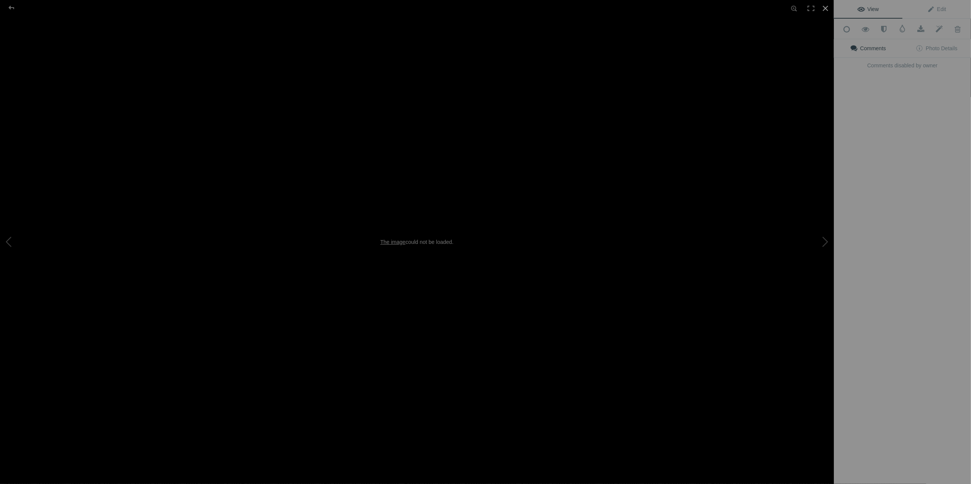
click at [822, 7] on div at bounding box center [825, 8] width 17 height 17
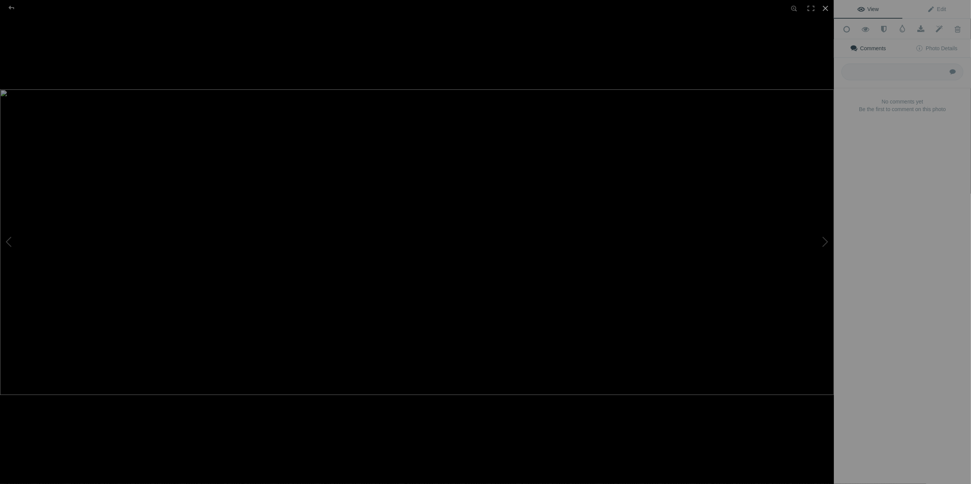
click at [827, 8] on div at bounding box center [825, 8] width 17 height 17
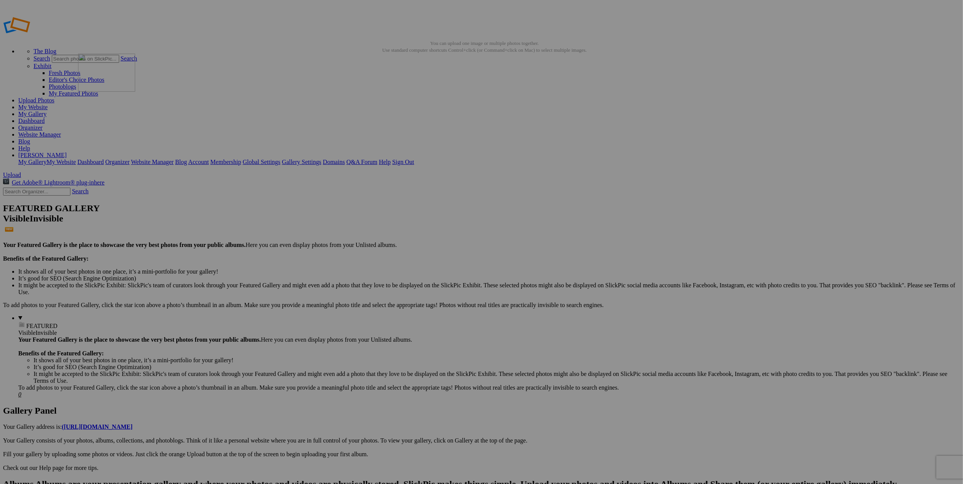
drag, startPoint x: 561, startPoint y: 215, endPoint x: 188, endPoint y: 109, distance: 388.4
drag, startPoint x: 407, startPoint y: 215, endPoint x: 251, endPoint y: 94, distance: 198.2
drag, startPoint x: 276, startPoint y: 205, endPoint x: 326, endPoint y: 95, distance: 120.6
drag, startPoint x: 218, startPoint y: 208, endPoint x: 406, endPoint y: 90, distance: 221.9
drag, startPoint x: 342, startPoint y: 206, endPoint x: 386, endPoint y: 87, distance: 127.2
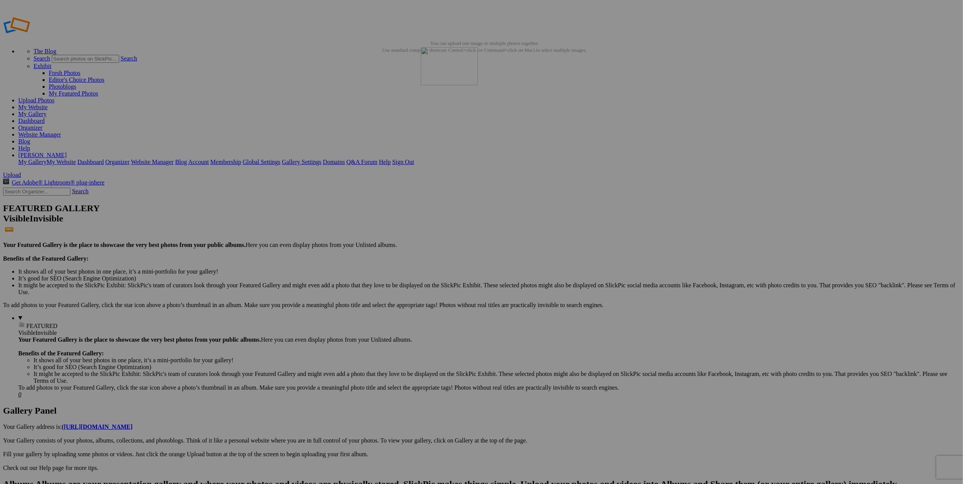
drag, startPoint x: 353, startPoint y: 215, endPoint x: 530, endPoint y: 102, distance: 210.1
